Goal: Task Accomplishment & Management: Use online tool/utility

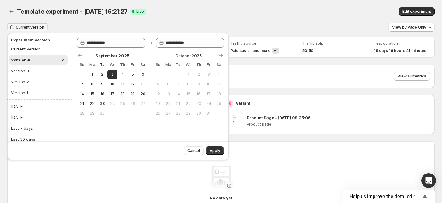
drag, startPoint x: 0, startPoint y: 0, endPoint x: 29, endPoint y: 184, distance: 186.1
click at [32, 184] on div "No data yet Data needs time to gather" at bounding box center [221, 188] width 408 height 44
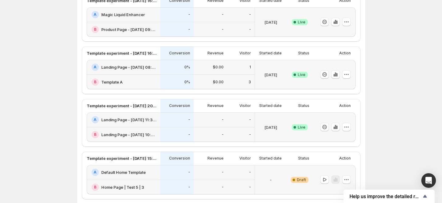
scroll to position [122, 0]
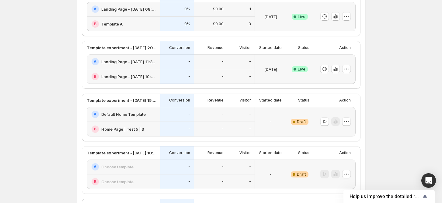
click at [158, 120] on div "A Default Home Template" at bounding box center [124, 114] width 74 height 15
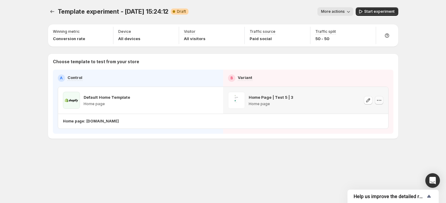
click at [378, 98] on icon "button" at bounding box center [379, 100] width 6 height 6
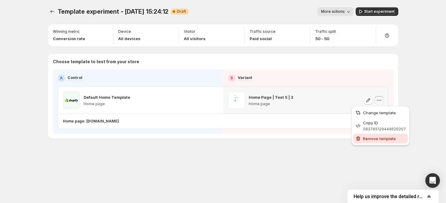
click at [373, 136] on span "Remove template" at bounding box center [384, 139] width 43 height 6
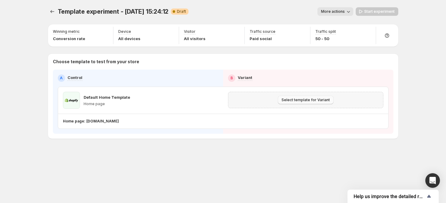
click at [320, 101] on span "Select template for Variant" at bounding box center [306, 100] width 48 height 5
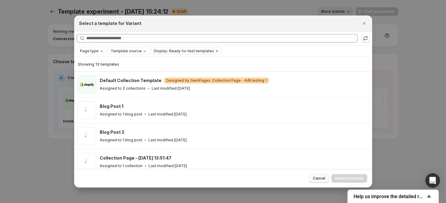
click at [314, 176] on button "Cancel" at bounding box center [319, 178] width 20 height 9
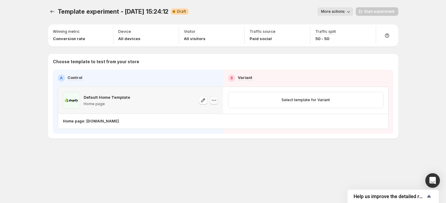
click at [212, 101] on icon "button" at bounding box center [214, 100] width 6 height 6
click at [248, 161] on div "Template experiment - [DATE] 15:24:12. This page is ready Template experiment -…" at bounding box center [223, 86] width 365 height 172
click at [51, 7] on button "Experiments" at bounding box center [52, 11] width 9 height 9
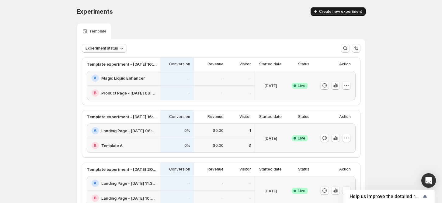
click at [356, 13] on span "Create new experiment" at bounding box center [340, 11] width 43 height 5
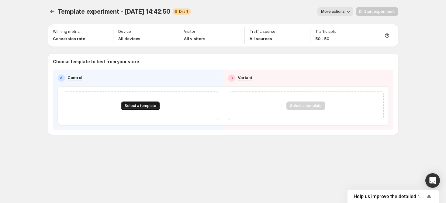
click at [142, 106] on span "Select a template" at bounding box center [141, 105] width 32 height 5
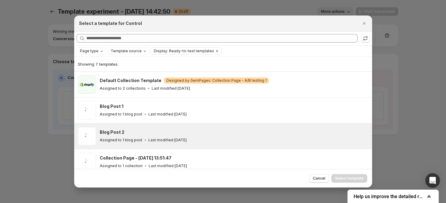
click at [156, 133] on div "Blog Post 2" at bounding box center [233, 132] width 267 height 6
click at [352, 176] on button "Select template" at bounding box center [350, 178] width 36 height 9
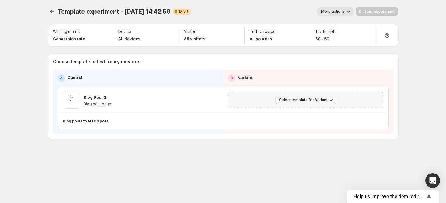
click at [331, 101] on icon "button" at bounding box center [331, 100] width 6 height 6
click at [107, 31] on icon "button" at bounding box center [105, 32] width 6 height 6
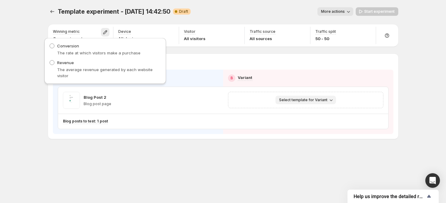
drag, startPoint x: 189, startPoint y: 164, endPoint x: 179, endPoint y: 105, distance: 59.9
click at [189, 163] on div "Template experiment - [DATE] 14:42:50. This page is ready Template experiment -…" at bounding box center [223, 86] width 365 height 172
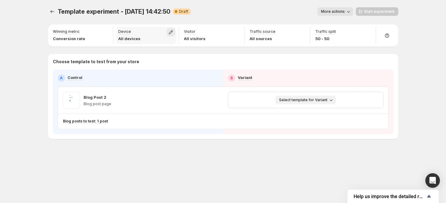
click at [170, 35] on icon "button" at bounding box center [171, 32] width 6 height 6
click at [50, 12] on icon "Experiments" at bounding box center [52, 12] width 6 height 6
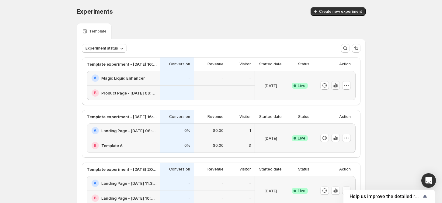
click at [335, 86] on icon "button" at bounding box center [334, 86] width 1 height 2
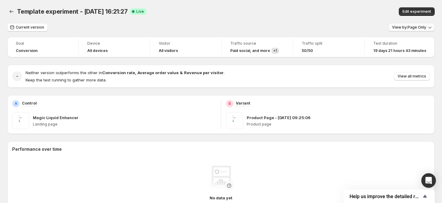
click at [416, 29] on button "View by: Page Only" at bounding box center [412, 27] width 46 height 9
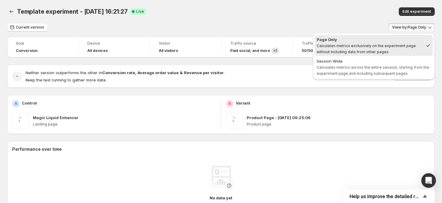
click at [280, 22] on div "Template experiment - [DATE] 16:21:27. This page is ready Template experiment -…" at bounding box center [221, 11] width 428 height 23
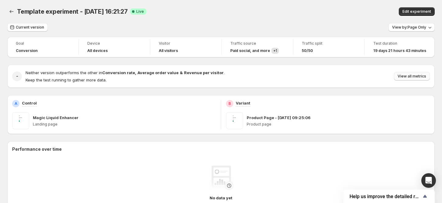
click at [419, 75] on span "View all metrics" at bounding box center [412, 76] width 29 height 5
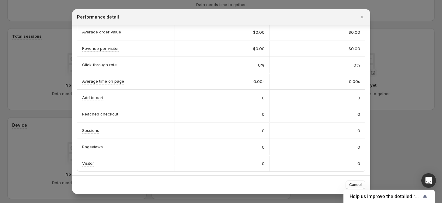
scroll to position [203, 0]
click at [49, 102] on div at bounding box center [221, 101] width 442 height 203
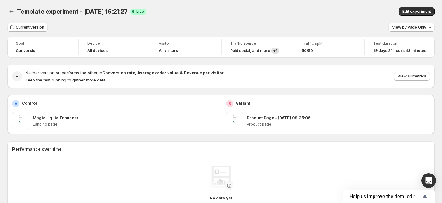
click at [34, 47] on div "Goal" at bounding box center [43, 43] width 54 height 7
click at [20, 45] on span "Goal" at bounding box center [43, 43] width 54 height 5
click at [10, 13] on icon "Back" at bounding box center [12, 12] width 6 height 6
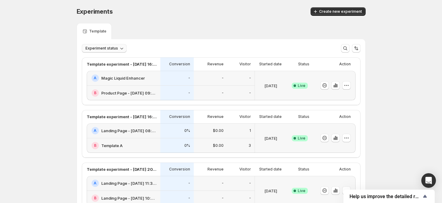
click at [100, 46] on button "Experiment status" at bounding box center [104, 48] width 45 height 9
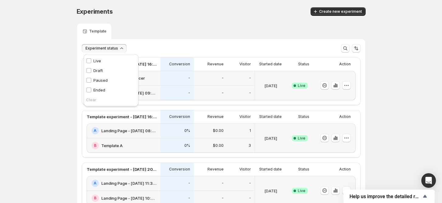
click at [215, 65] on p "Revenue" at bounding box center [216, 64] width 16 height 5
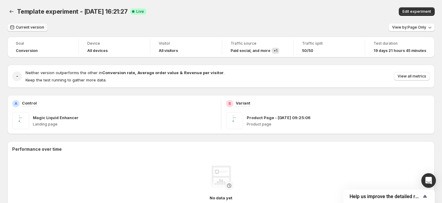
click at [30, 28] on span "Current version" at bounding box center [30, 27] width 28 height 5
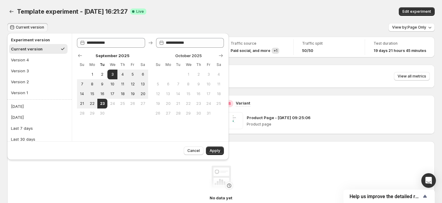
click at [343, 30] on div "Current version View by: Page Only" at bounding box center [221, 27] width 428 height 9
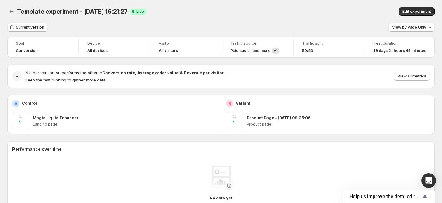
click at [14, 43] on div "Goal Conversion" at bounding box center [43, 47] width 64 height 16
click at [24, 44] on span "Goal" at bounding box center [43, 43] width 54 height 5
click at [29, 51] on span "Conversion" at bounding box center [27, 50] width 22 height 5
click at [27, 51] on span "Conversion" at bounding box center [27, 50] width 22 height 5
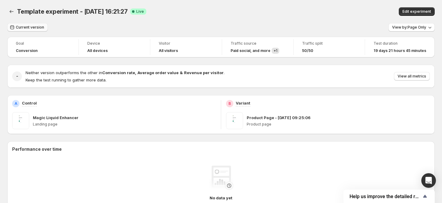
click at [26, 30] on button "Current version" at bounding box center [27, 27] width 40 height 9
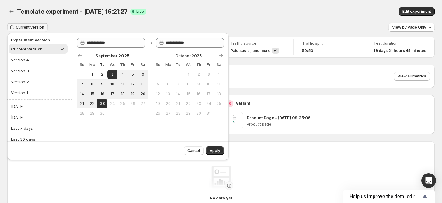
click at [145, 17] on div "Template experiment - [DATE] 16:21:27. This page is ready Template experiment -…" at bounding box center [221, 11] width 428 height 23
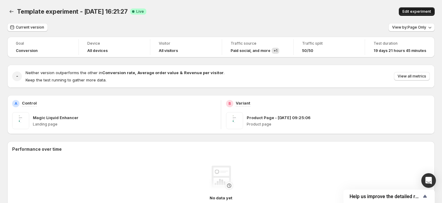
click at [408, 9] on button "Edit experiment" at bounding box center [417, 11] width 36 height 9
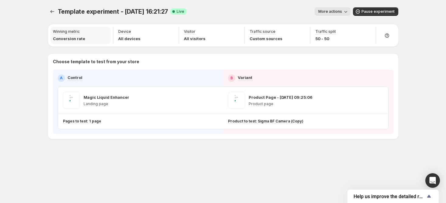
click at [81, 40] on p "Conversion rate" at bounding box center [69, 39] width 32 height 6
click at [74, 38] on p "Conversion rate" at bounding box center [69, 39] width 32 height 6
click at [54, 6] on div "Template experiment - [DATE] 16:21:27. This page is ready Template experiment -…" at bounding box center [223, 11] width 351 height 23
click at [48, 8] on button "Experiments" at bounding box center [52, 11] width 9 height 9
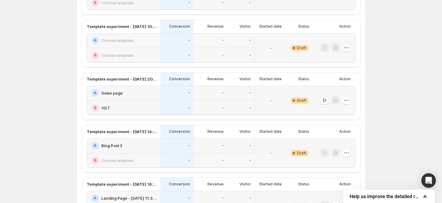
scroll to position [239, 0]
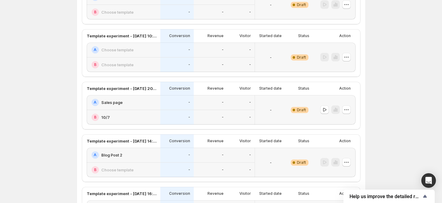
click at [217, 50] on div "-" at bounding box center [211, 49] width 26 height 7
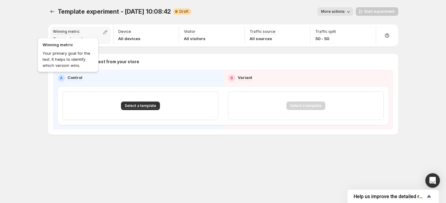
click at [72, 33] on p "Winning metric" at bounding box center [66, 31] width 27 height 5
click at [107, 32] on icon "button" at bounding box center [105, 32] width 4 height 4
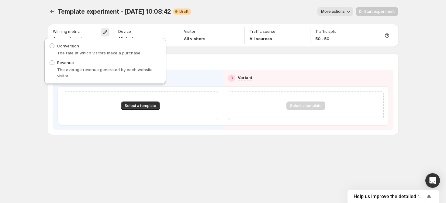
click at [154, 174] on div "Template experiment - [DATE] 10:08:42. This page is ready Template experiment -…" at bounding box center [223, 101] width 365 height 203
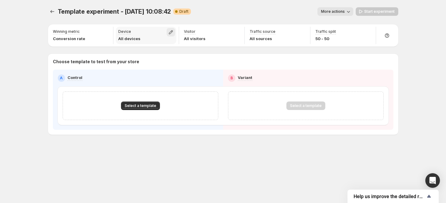
click at [171, 30] on icon "button" at bounding box center [171, 32] width 4 height 4
click at [172, 33] on icon "button" at bounding box center [171, 32] width 6 height 6
click at [178, 30] on div "Device All devices" at bounding box center [147, 35] width 66 height 17
click at [171, 33] on icon "button" at bounding box center [171, 32] width 4 height 4
click at [261, 145] on div "Template experiment - [DATE] 10:08:42. This page is ready Template experiment -…" at bounding box center [223, 84] width 365 height 168
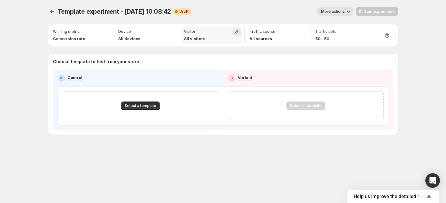
click at [236, 31] on icon "button" at bounding box center [237, 32] width 6 height 6
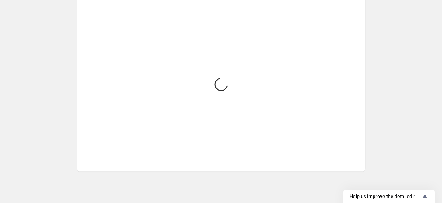
scroll to position [55, 0]
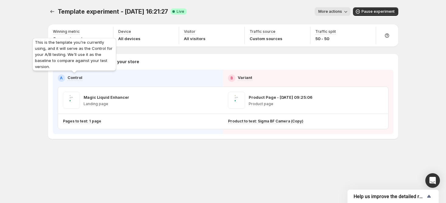
click at [56, 48] on div "This is the template you're currently using, and it will serve as the Control f…" at bounding box center [74, 56] width 86 height 38
drag, startPoint x: 56, startPoint y: 48, endPoint x: 66, endPoint y: 57, distance: 13.4
click at [66, 57] on div "This is the template you're currently using, and it will serve as the Control f…" at bounding box center [74, 56] width 86 height 38
copy span "it will serve as the Control for your A/B testing."
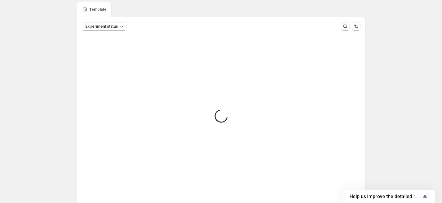
scroll to position [14, 0]
